Goal: Information Seeking & Learning: Learn about a topic

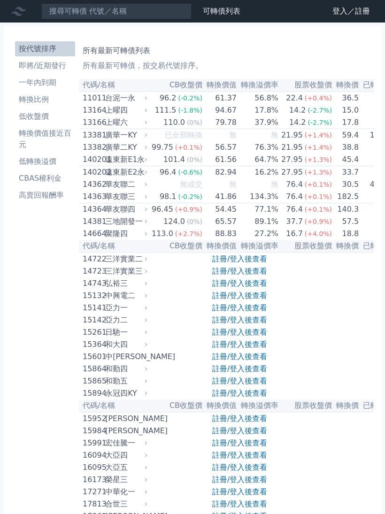
click at [339, 12] on link "登入／註冊" at bounding box center [351, 11] width 53 height 15
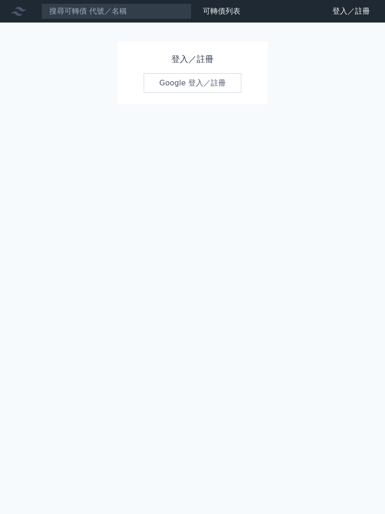
click at [182, 82] on link "Google 登入／註冊" at bounding box center [193, 83] width 98 height 20
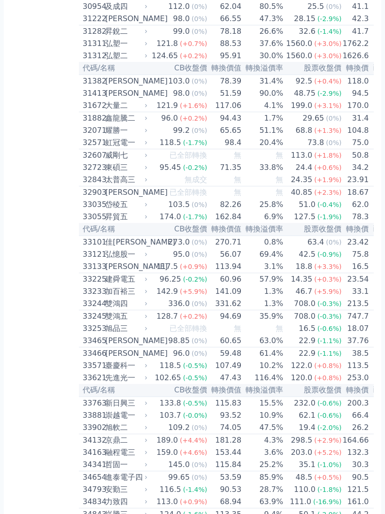
click at [120, 50] on div "弘塑一" at bounding box center [125, 44] width 40 height 11
click at [127, 50] on div "弘塑一" at bounding box center [125, 44] width 40 height 11
click at [122, 50] on div "弘塑一" at bounding box center [125, 44] width 40 height 11
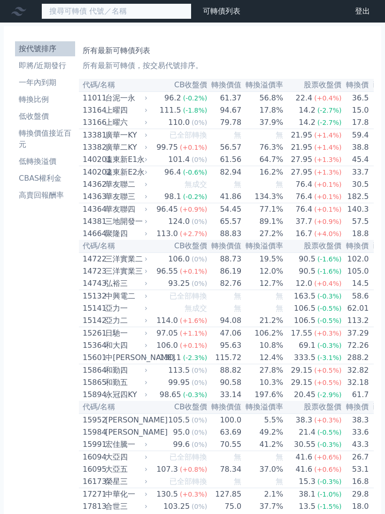
click at [147, 15] on input at bounding box center [116, 11] width 150 height 16
click at [162, 9] on input "31311" at bounding box center [116, 11] width 150 height 16
click at [155, 12] on input "31311" at bounding box center [116, 11] width 150 height 16
type input "31311"
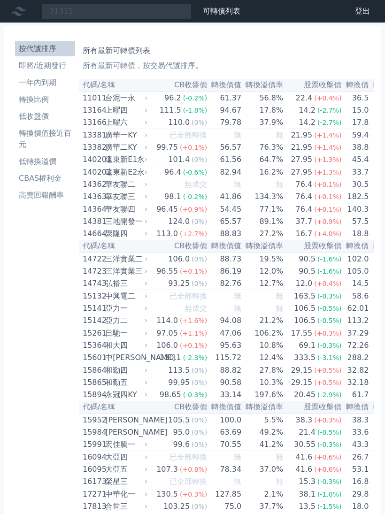
click at [0, 0] on link "財務數據" at bounding box center [0, 0] width 0 height 0
